Goal: Use online tool/utility: Utilize a website feature to perform a specific function

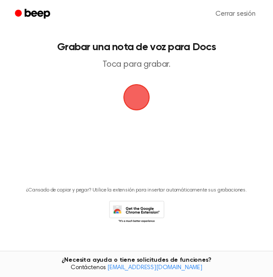
click at [137, 104] on span "button" at bounding box center [137, 98] width 30 height 30
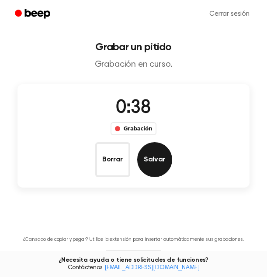
click at [147, 154] on button "Salvar" at bounding box center [154, 159] width 35 height 35
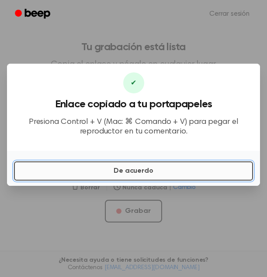
click at [140, 165] on button "De acuerdo" at bounding box center [133, 171] width 239 height 19
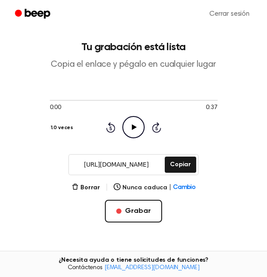
click at [137, 117] on icon "Reproducir audio" at bounding box center [133, 127] width 22 height 22
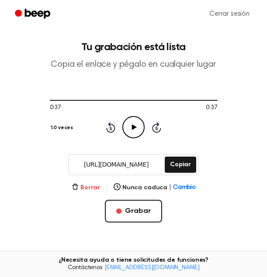
click at [79, 186] on icon "button" at bounding box center [75, 186] width 7 height 7
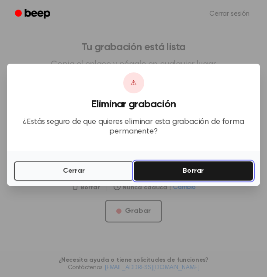
click at [163, 176] on button "Borrar" at bounding box center [194, 171] width 120 height 19
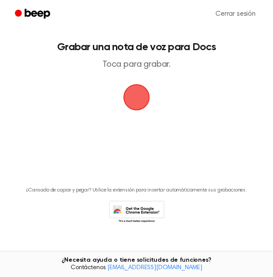
click at [137, 91] on span "button" at bounding box center [136, 97] width 24 height 24
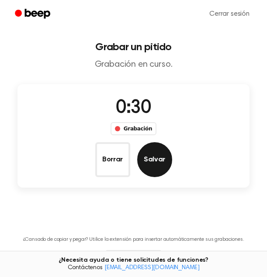
click at [155, 155] on button "Salvar" at bounding box center [154, 159] width 35 height 35
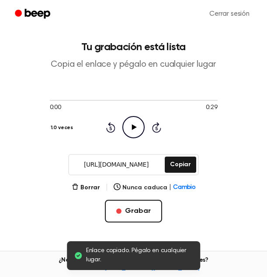
click at [140, 128] on icon "Reproducir audio" at bounding box center [133, 127] width 22 height 22
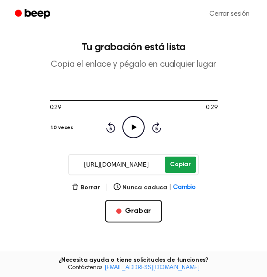
click at [170, 168] on button "Copiar" at bounding box center [180, 165] width 31 height 16
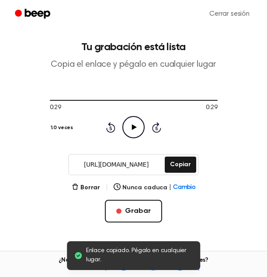
drag, startPoint x: 80, startPoint y: 165, endPoint x: 155, endPoint y: 166, distance: 75.6
click at [155, 166] on input "[URL][DOMAIN_NAME]" at bounding box center [116, 165] width 94 height 20
